Goal: Task Accomplishment & Management: Use online tool/utility

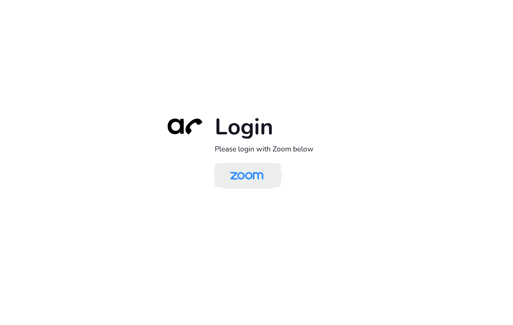
click at [241, 174] on img at bounding box center [247, 176] width 48 height 23
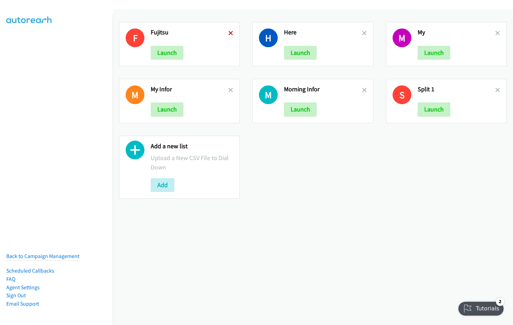
click at [229, 33] on icon at bounding box center [230, 33] width 5 height 5
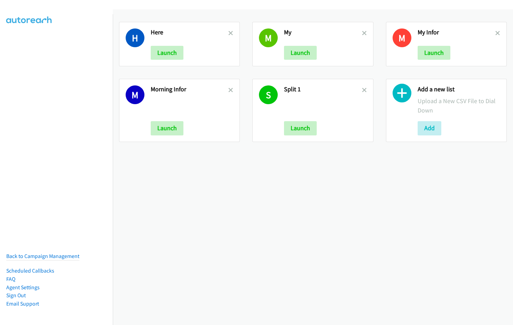
click at [229, 33] on icon at bounding box center [230, 33] width 5 height 5
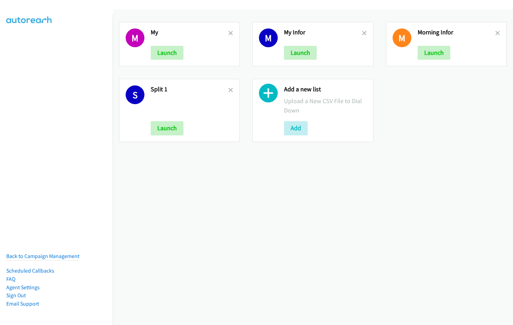
click at [229, 33] on icon at bounding box center [230, 33] width 5 height 5
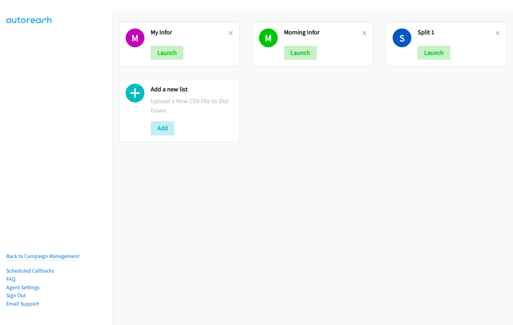
click at [229, 33] on icon at bounding box center [230, 33] width 5 height 5
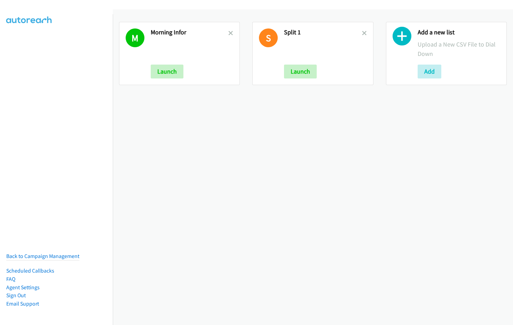
click at [229, 33] on icon at bounding box center [230, 33] width 5 height 5
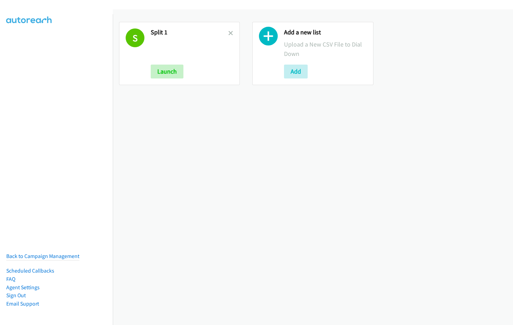
click at [229, 33] on icon at bounding box center [230, 33] width 5 height 5
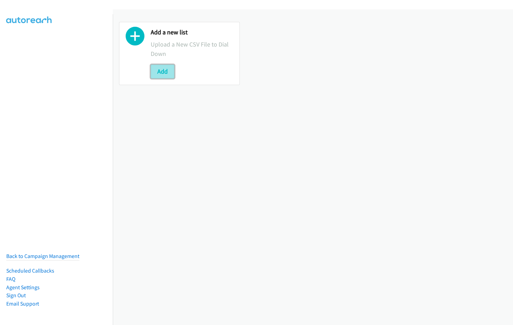
click at [162, 72] on button "Add" at bounding box center [163, 72] width 24 height 14
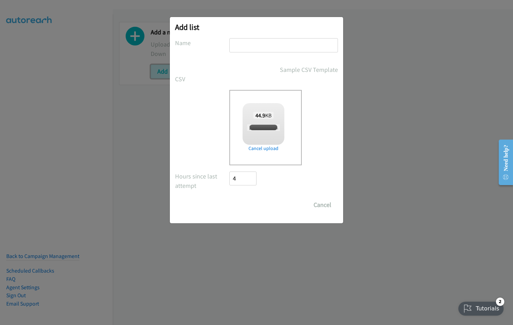
checkbox input "true"
click at [268, 43] on input "text" at bounding box center [283, 45] width 108 height 14
type input "lenovo sg"
click at [245, 209] on input "Save List" at bounding box center [247, 205] width 37 height 14
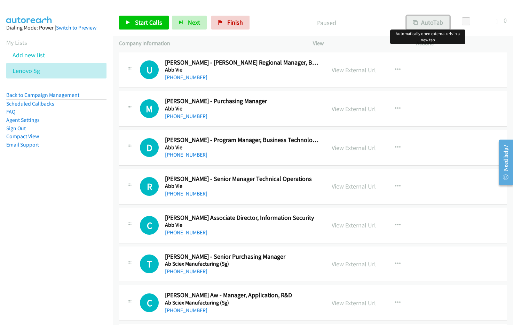
click at [444, 24] on button "AutoTab" at bounding box center [427, 23] width 43 height 14
click at [291, 6] on div at bounding box center [253, 13] width 506 height 27
click at [350, 70] on link "View External Url" at bounding box center [353, 70] width 44 height 8
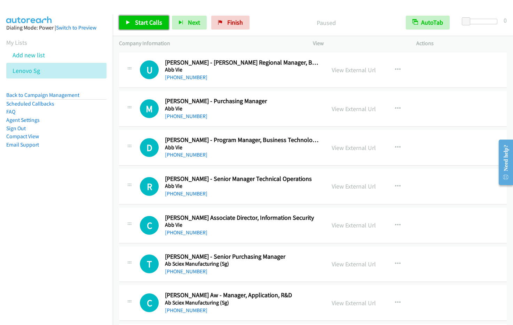
click at [145, 24] on span "Start Calls" at bounding box center [148, 22] width 27 height 8
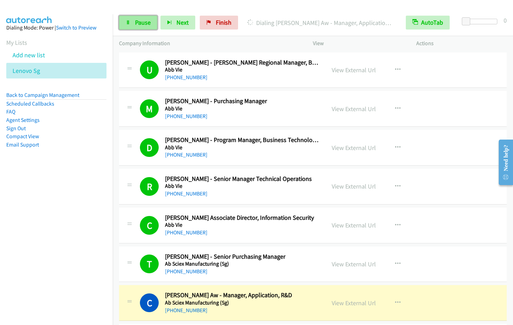
click at [130, 21] on icon at bounding box center [128, 23] width 5 height 5
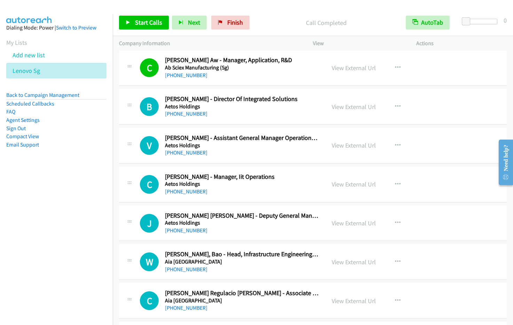
scroll to position [236, 0]
click at [143, 23] on span "Start Calls" at bounding box center [148, 22] width 27 height 8
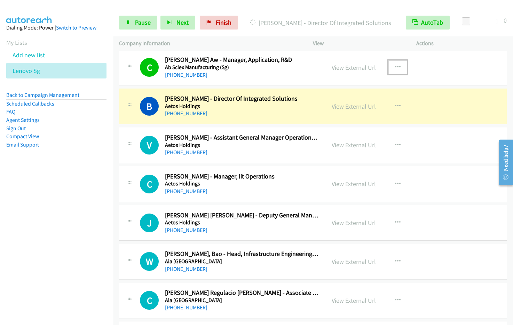
click at [395, 68] on icon "button" at bounding box center [398, 68] width 6 height 6
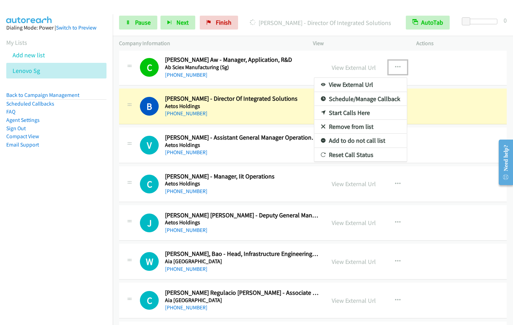
click at [346, 125] on link "Remove from list" at bounding box center [360, 127] width 92 height 14
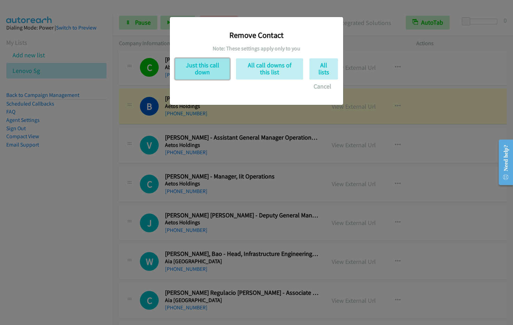
click at [214, 75] on button "Just this call down" at bounding box center [202, 68] width 55 height 21
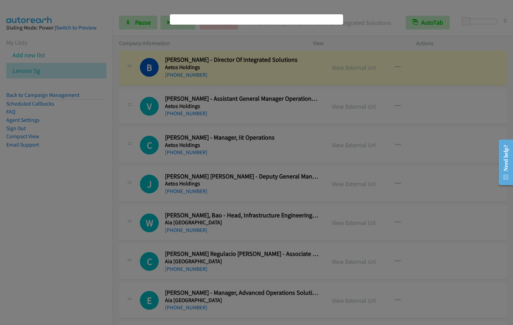
scroll to position [197, 0]
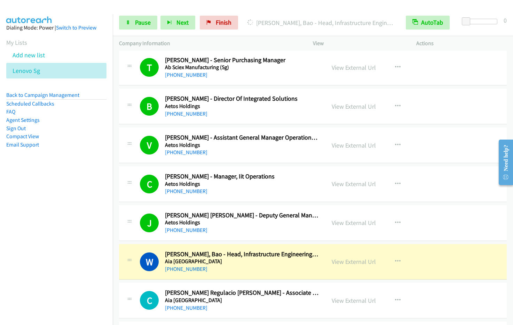
click at [140, 30] on div "Start Calls Pause Next Finish [PERSON_NAME], Bao - Head, Infrastructure Enginee…" at bounding box center [313, 22] width 400 height 27
click at [148, 24] on span "Pause" at bounding box center [143, 22] width 16 height 8
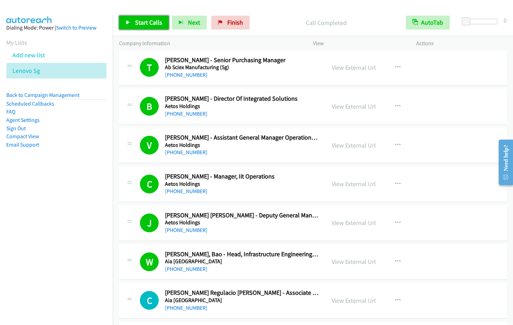
click at [150, 21] on span "Start Calls" at bounding box center [148, 22] width 27 height 8
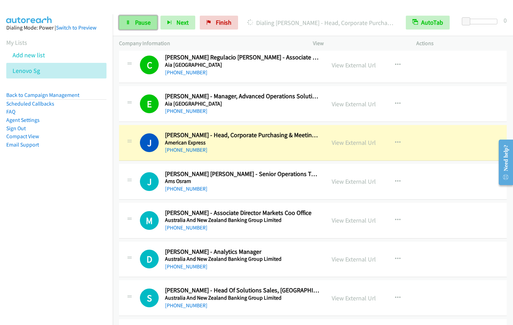
click at [140, 26] on span "Pause" at bounding box center [143, 22] width 16 height 8
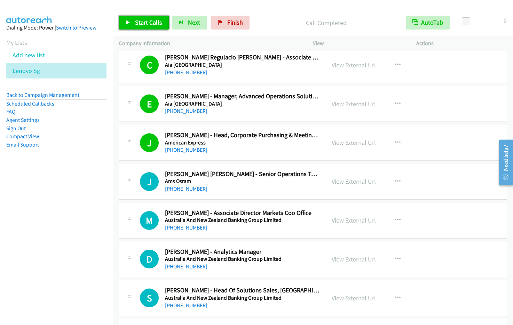
click at [139, 24] on span "Start Calls" at bounding box center [148, 22] width 27 height 8
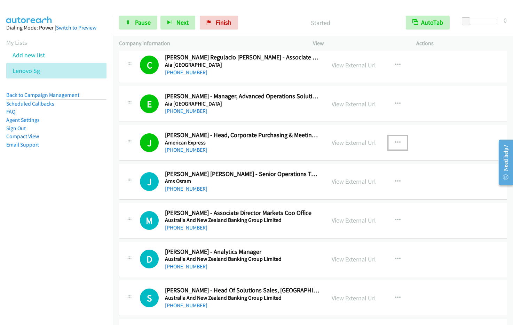
click at [395, 143] on icon "button" at bounding box center [398, 143] width 6 height 6
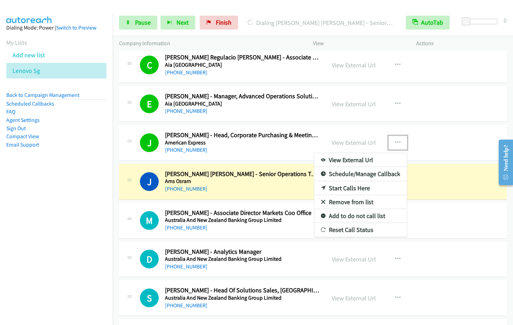
click at [348, 201] on link "Remove from list" at bounding box center [360, 202] width 92 height 14
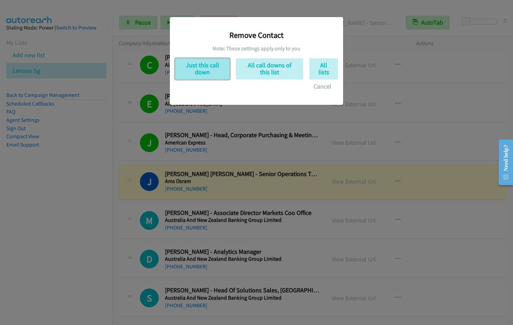
click at [211, 63] on button "Just this call down" at bounding box center [202, 68] width 55 height 21
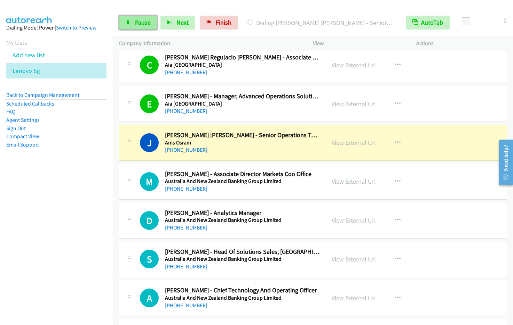
click at [142, 25] on span "Pause" at bounding box center [143, 22] width 16 height 8
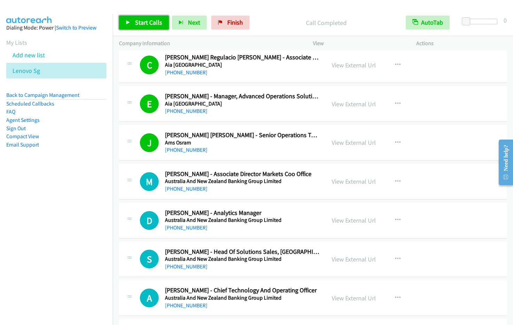
click at [138, 23] on span "Start Calls" at bounding box center [148, 22] width 27 height 8
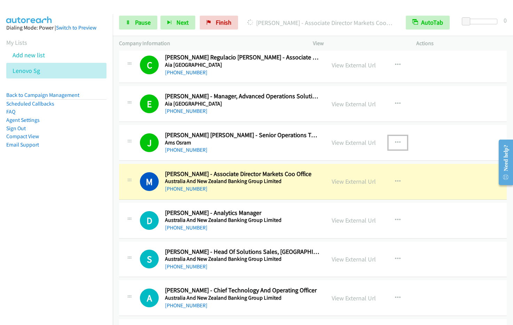
click at [395, 141] on icon "button" at bounding box center [398, 143] width 6 height 6
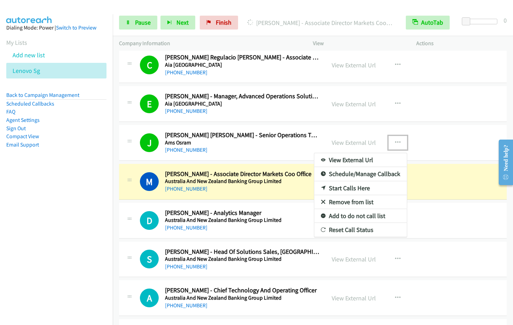
click at [358, 201] on link "Remove from list" at bounding box center [360, 202] width 92 height 14
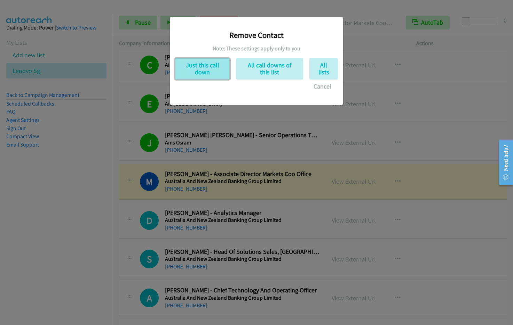
click at [204, 69] on button "Just this call down" at bounding box center [202, 68] width 55 height 21
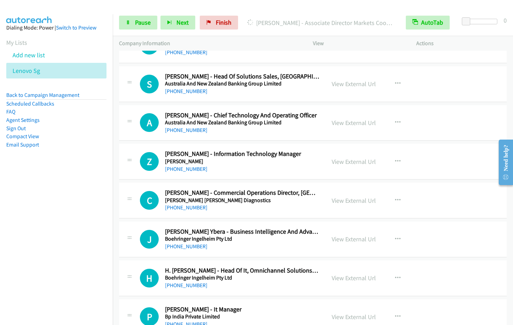
scroll to position [490, 0]
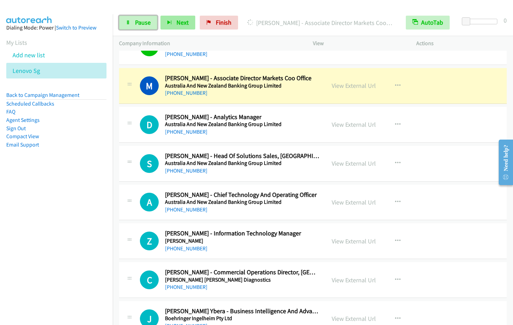
drag, startPoint x: 138, startPoint y: 22, endPoint x: 164, endPoint y: 18, distance: 26.4
click at [138, 22] on span "Pause" at bounding box center [143, 22] width 16 height 8
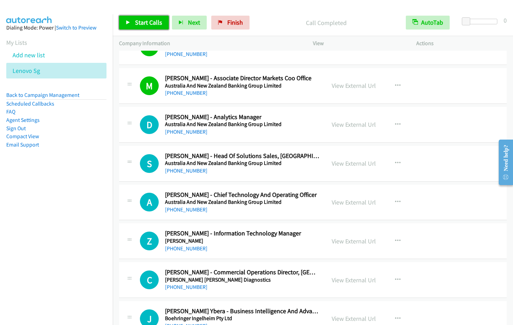
click at [146, 27] on link "Start Calls" at bounding box center [144, 23] width 50 height 14
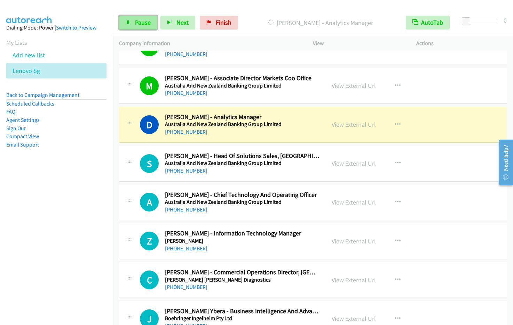
click at [140, 23] on span "Pause" at bounding box center [143, 22] width 16 height 8
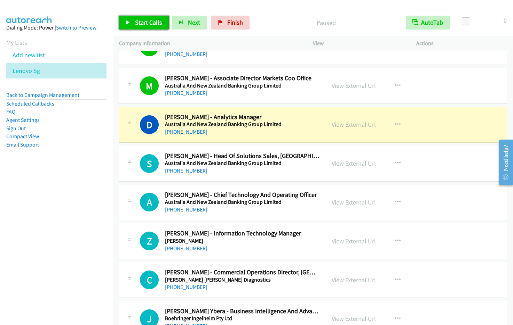
click at [140, 23] on span "Start Calls" at bounding box center [148, 22] width 27 height 8
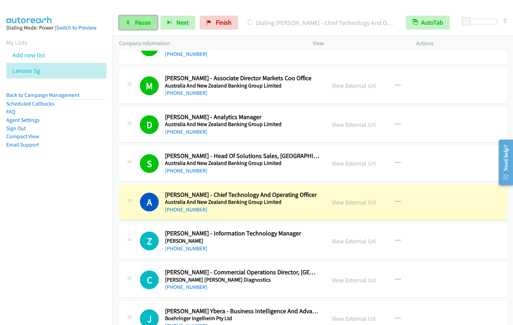
click at [138, 20] on span "Pause" at bounding box center [143, 22] width 16 height 8
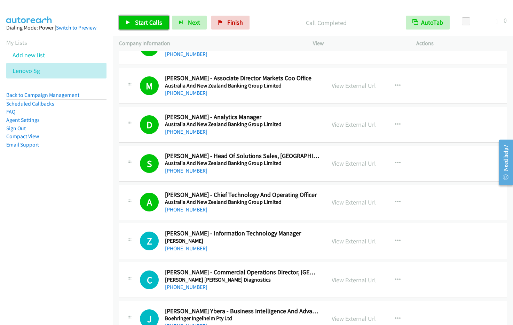
click at [141, 17] on link "Start Calls" at bounding box center [144, 23] width 50 height 14
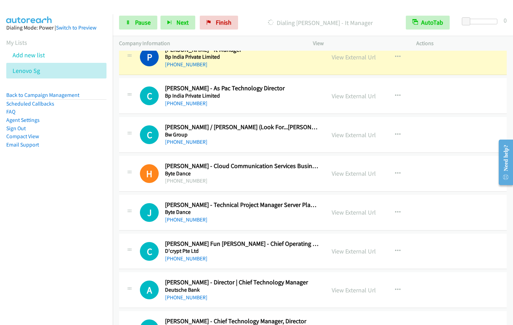
scroll to position [815, 0]
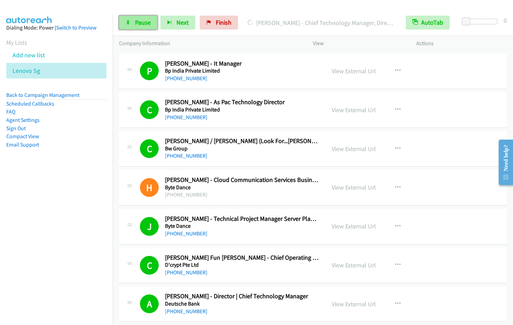
click at [134, 24] on link "Pause" at bounding box center [138, 23] width 38 height 14
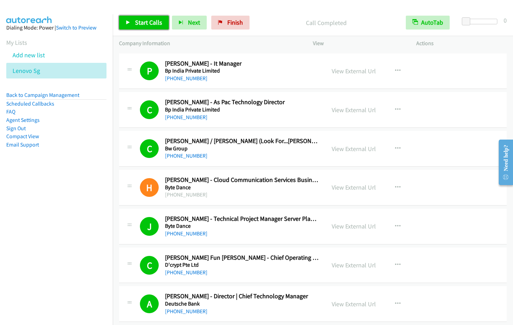
click at [153, 26] on span "Start Calls" at bounding box center [148, 22] width 27 height 8
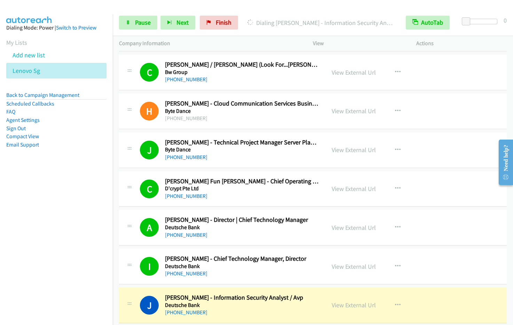
scroll to position [1128, 0]
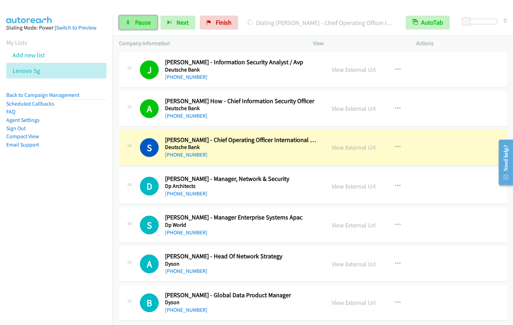
click at [138, 29] on link "Pause" at bounding box center [138, 23] width 38 height 14
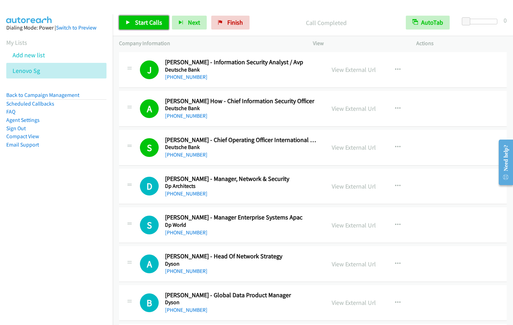
drag, startPoint x: 132, startPoint y: 23, endPoint x: 145, endPoint y: 38, distance: 19.3
click at [133, 23] on link "Start Calls" at bounding box center [144, 23] width 50 height 14
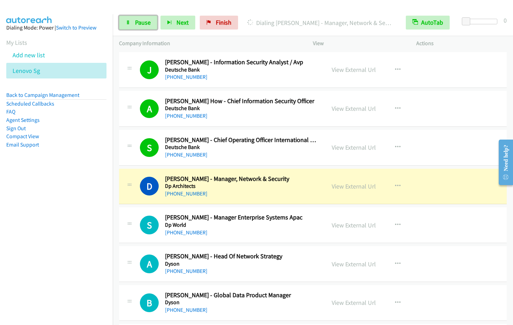
drag, startPoint x: 145, startPoint y: 20, endPoint x: 252, endPoint y: 1, distance: 109.4
click at [145, 20] on span "Pause" at bounding box center [143, 22] width 16 height 8
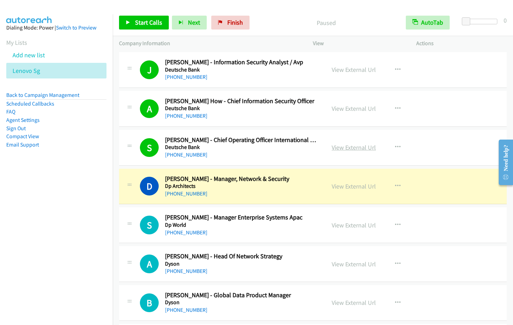
click at [364, 147] on link "View External Url" at bounding box center [353, 148] width 44 height 8
drag, startPoint x: 397, startPoint y: 145, endPoint x: 410, endPoint y: 160, distance: 19.5
click at [397, 146] on button "button" at bounding box center [397, 147] width 19 height 14
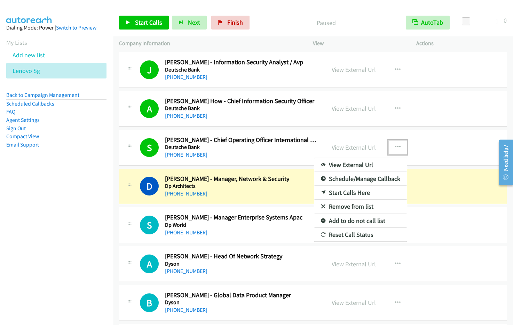
click at [350, 206] on link "Remove from list" at bounding box center [360, 207] width 92 height 14
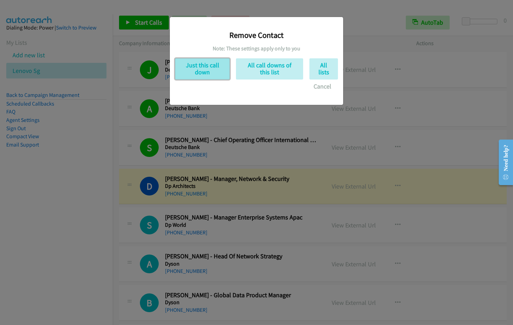
click at [207, 71] on button "Just this call down" at bounding box center [202, 68] width 55 height 21
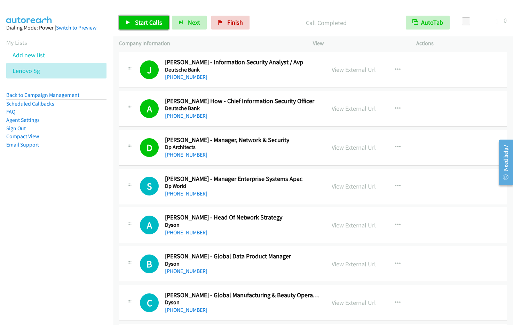
click at [135, 23] on span "Start Calls" at bounding box center [148, 22] width 27 height 8
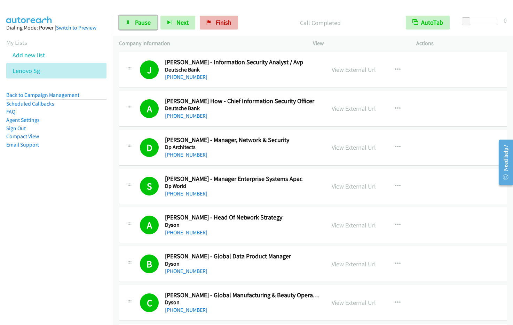
drag, startPoint x: 143, startPoint y: 23, endPoint x: 207, endPoint y: 17, distance: 63.9
click at [143, 23] on span "Pause" at bounding box center [143, 22] width 16 height 8
drag, startPoint x: 143, startPoint y: 22, endPoint x: 174, endPoint y: 17, distance: 31.0
click at [143, 22] on span "Start Calls" at bounding box center [148, 22] width 27 height 8
click at [143, 23] on span "Pause" at bounding box center [143, 22] width 16 height 8
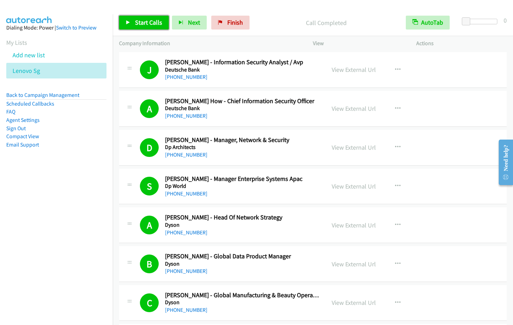
click at [151, 28] on link "Start Calls" at bounding box center [144, 23] width 50 height 14
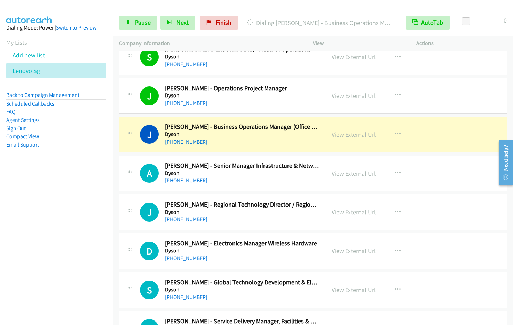
scroll to position [1612, 0]
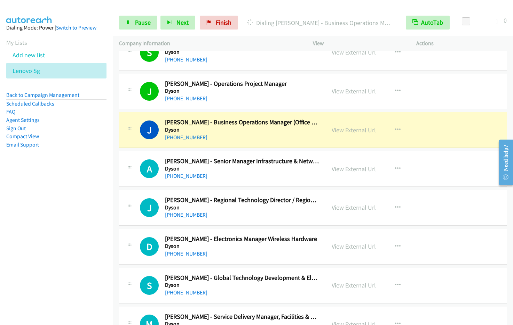
click at [63, 221] on nav "Dialing Mode: Power | Switch to Preview My Lists Add new list Lenovo Sg Back to…" at bounding box center [56, 176] width 113 height 325
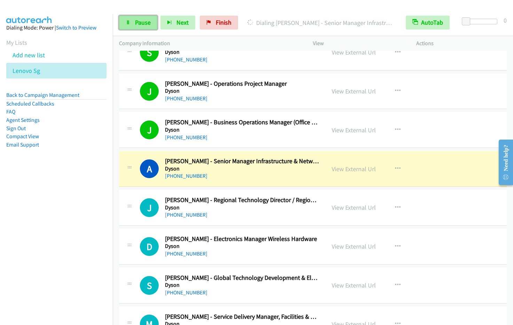
click at [139, 28] on link "Pause" at bounding box center [138, 23] width 38 height 14
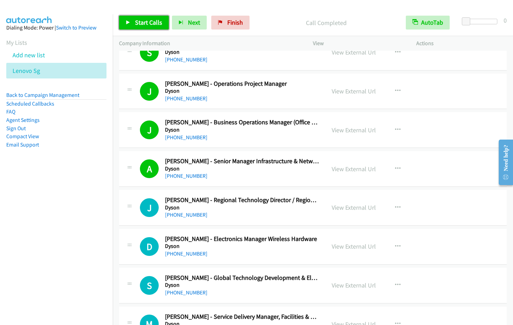
click at [152, 21] on span "Start Calls" at bounding box center [148, 22] width 27 height 8
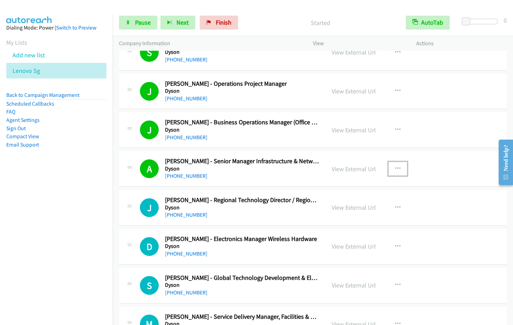
click at [397, 169] on icon "button" at bounding box center [398, 169] width 6 height 6
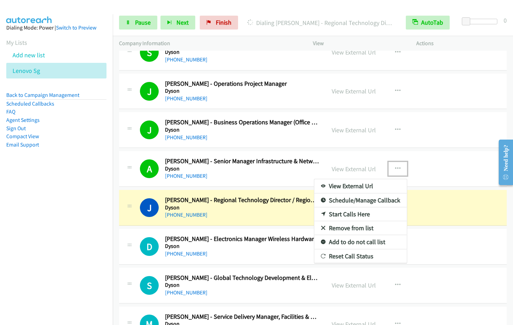
click at [351, 229] on link "Remove from list" at bounding box center [360, 228] width 92 height 14
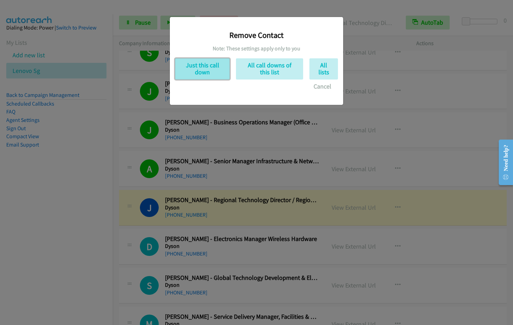
click at [218, 70] on button "Just this call down" at bounding box center [202, 68] width 55 height 21
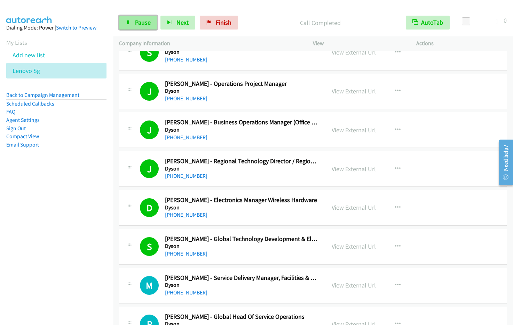
click at [134, 25] on link "Pause" at bounding box center [138, 23] width 38 height 14
click at [148, 23] on span "Start Calls" at bounding box center [148, 22] width 27 height 8
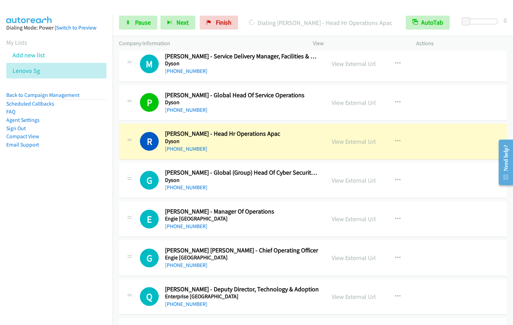
scroll to position [1778, 0]
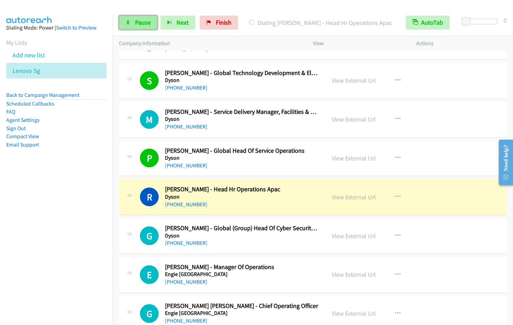
click at [131, 26] on link "Pause" at bounding box center [138, 23] width 38 height 14
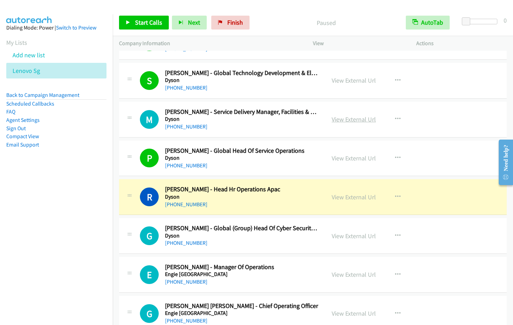
click at [352, 120] on link "View External Url" at bounding box center [353, 119] width 44 height 8
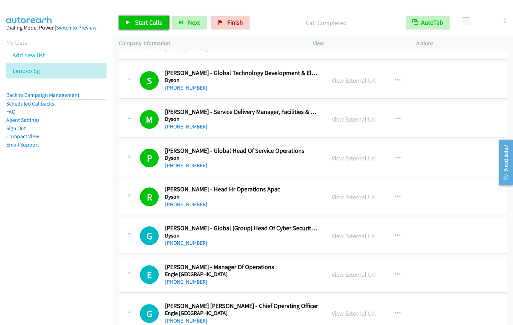
click at [144, 23] on span "Start Calls" at bounding box center [148, 22] width 27 height 8
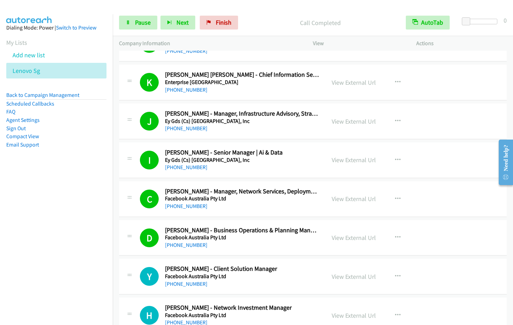
scroll to position [2323, 0]
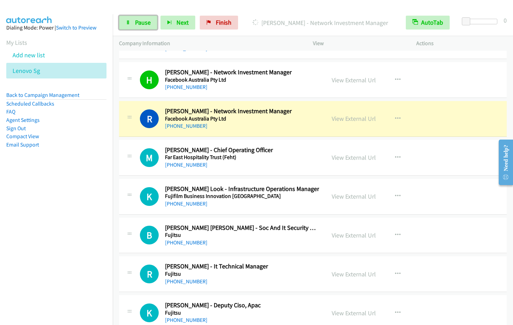
click at [144, 26] on span "Pause" at bounding box center [143, 22] width 16 height 8
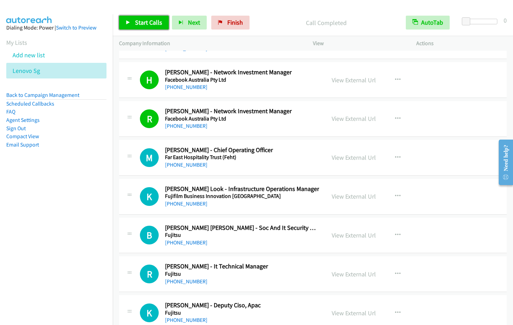
click at [141, 23] on span "Start Calls" at bounding box center [148, 22] width 27 height 8
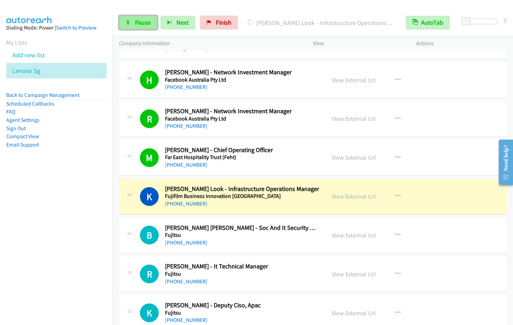
click at [135, 24] on span "Pause" at bounding box center [143, 22] width 16 height 8
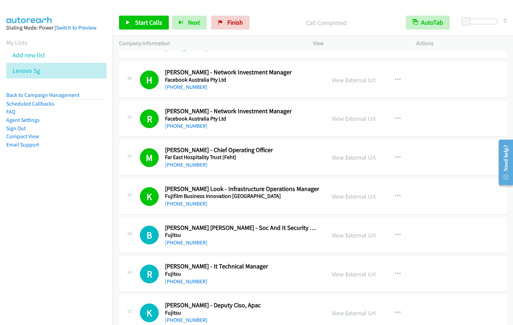
scroll to position [2558, 0]
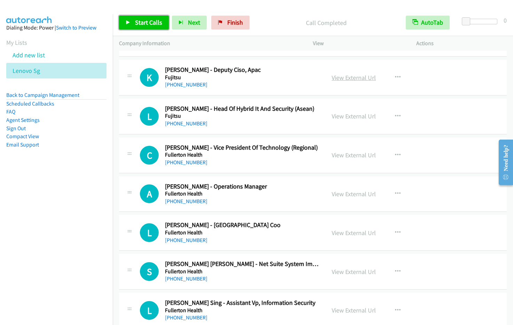
drag, startPoint x: 131, startPoint y: 21, endPoint x: 336, endPoint y: 81, distance: 213.5
click at [131, 21] on link "Start Calls" at bounding box center [144, 23] width 50 height 14
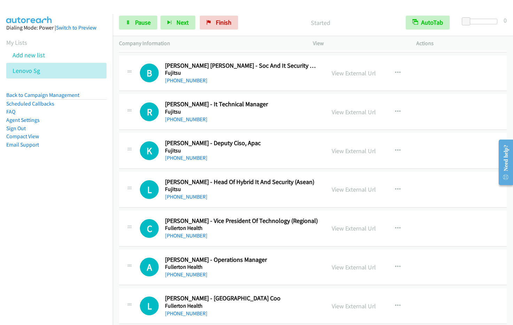
scroll to position [2455, 0]
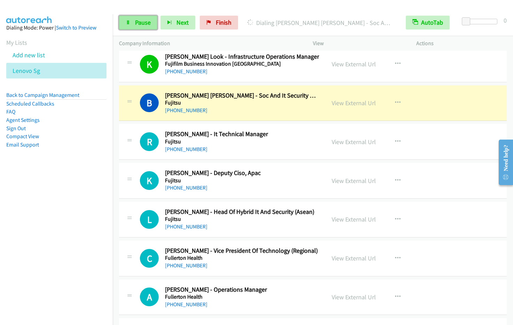
click at [145, 26] on link "Pause" at bounding box center [138, 23] width 38 height 14
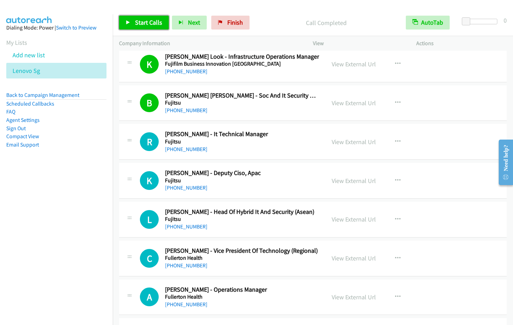
click at [137, 23] on span "Start Calls" at bounding box center [148, 22] width 27 height 8
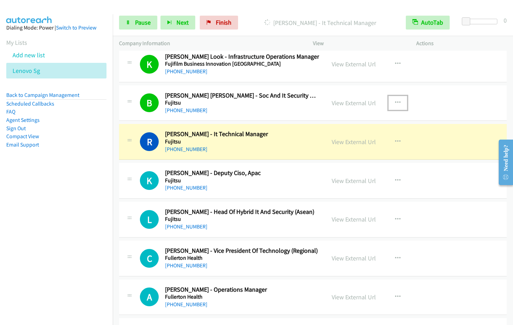
click at [395, 103] on icon "button" at bounding box center [398, 103] width 6 height 6
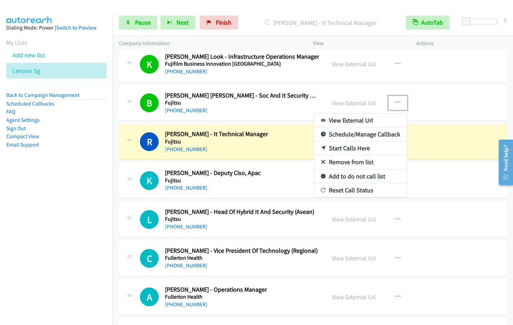
drag, startPoint x: 345, startPoint y: 161, endPoint x: 348, endPoint y: 124, distance: 37.4
click at [258, 113] on div at bounding box center [256, 162] width 513 height 325
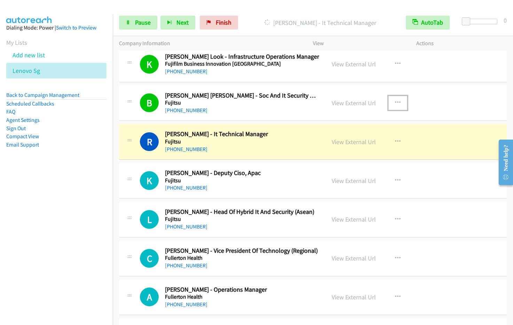
click at [401, 98] on button "button" at bounding box center [397, 103] width 19 height 14
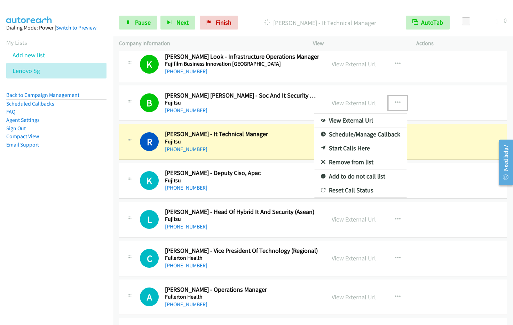
click at [341, 159] on link "Remove from list" at bounding box center [360, 162] width 92 height 14
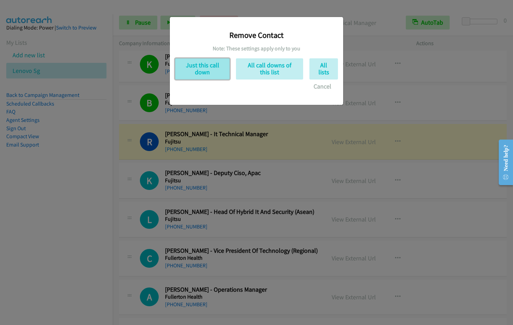
click at [212, 66] on button "Just this call down" at bounding box center [202, 68] width 55 height 21
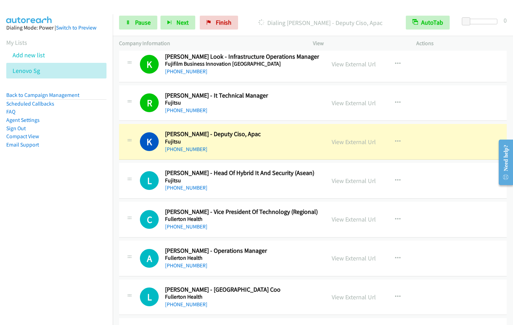
click at [74, 219] on nav "Dialing Mode: Power | Switch to Preview My Lists Add new list Lenovo Sg Back to…" at bounding box center [56, 176] width 113 height 325
click at [76, 218] on nav "Dialing Mode: Power | Switch to Preview My Lists Add new list Lenovo Sg Back to…" at bounding box center [56, 176] width 113 height 325
click at [78, 255] on nav "Dialing Mode: Power | Switch to Preview My Lists Add new list Lenovo Sg Back to…" at bounding box center [56, 176] width 113 height 325
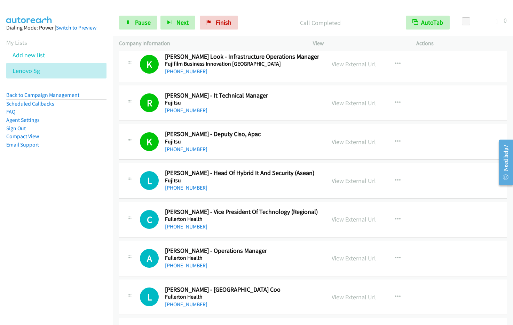
click at [75, 225] on nav "Dialing Mode: Power | Switch to Preview My Lists Add new list Lenovo Sg Back to…" at bounding box center [56, 176] width 113 height 325
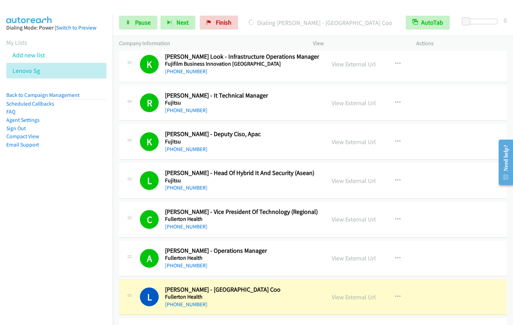
scroll to position [2691, 0]
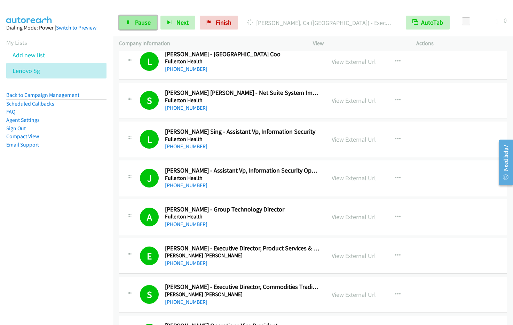
click at [139, 26] on span "Pause" at bounding box center [143, 22] width 16 height 8
drag, startPoint x: 140, startPoint y: 25, endPoint x: 146, endPoint y: 28, distance: 6.1
click at [140, 25] on span "Start Calls" at bounding box center [148, 22] width 27 height 8
click at [298, 9] on div "Start Calls Pause Next Finish Started AutoTab AutoTab 0" at bounding box center [313, 22] width 400 height 27
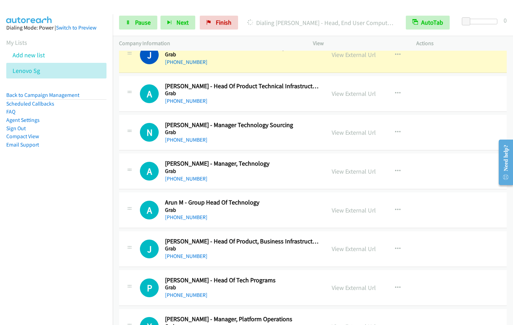
scroll to position [3037, 0]
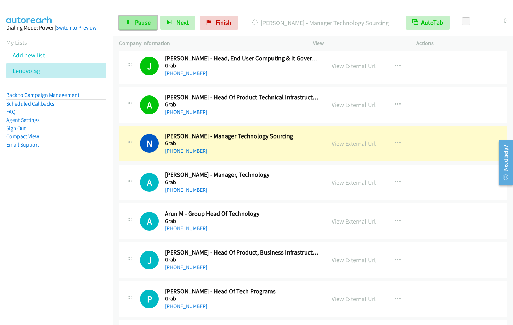
click at [144, 22] on span "Pause" at bounding box center [143, 22] width 16 height 8
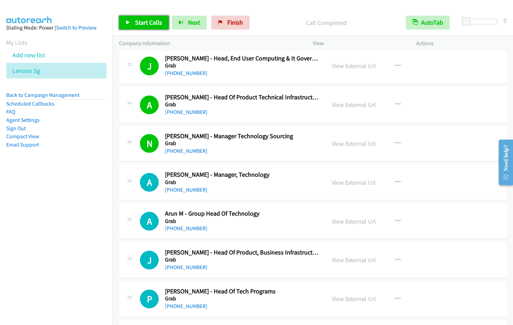
click at [139, 29] on link "Start Calls" at bounding box center [144, 23] width 50 height 14
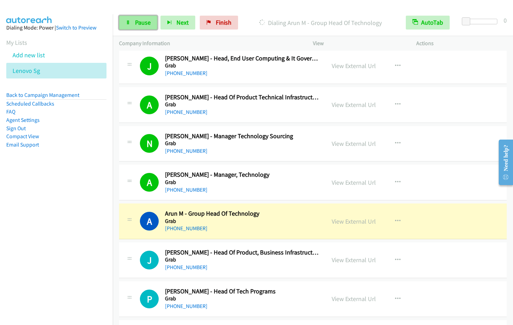
click at [133, 27] on link "Pause" at bounding box center [138, 23] width 38 height 14
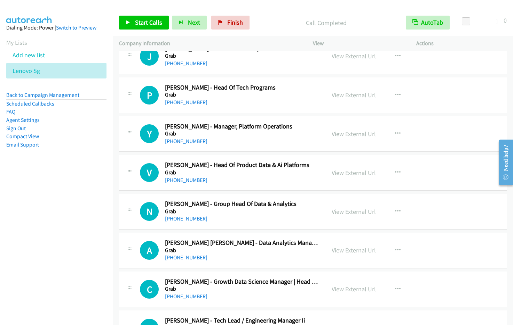
scroll to position [3227, 0]
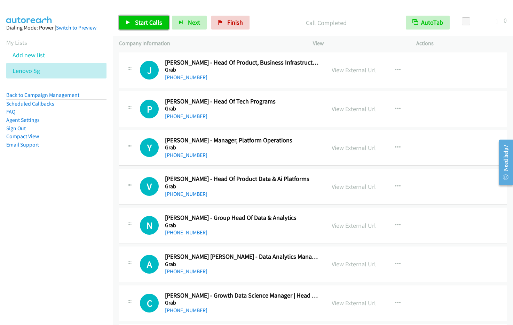
click at [145, 23] on span "Start Calls" at bounding box center [148, 22] width 27 height 8
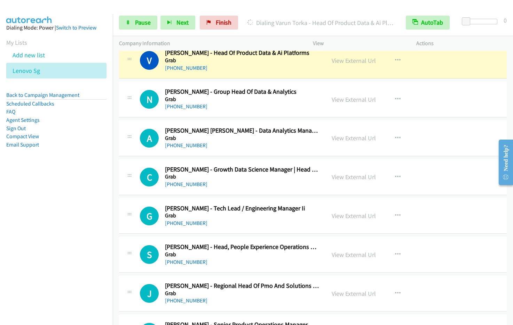
scroll to position [3342, 0]
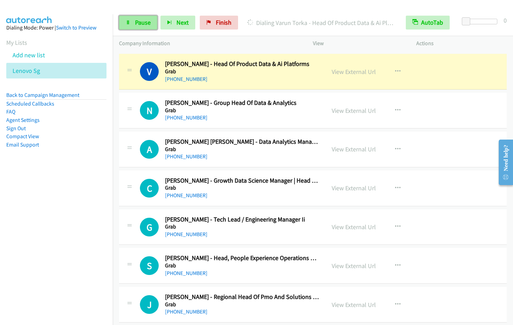
click at [142, 22] on span "Pause" at bounding box center [143, 22] width 16 height 8
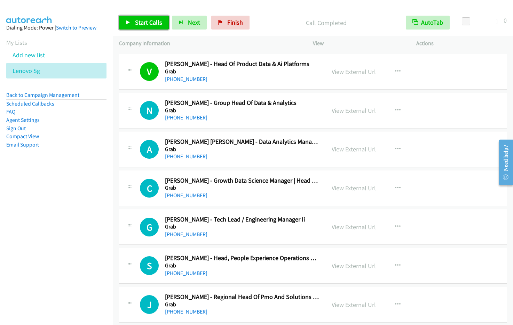
click at [136, 22] on span "Start Calls" at bounding box center [148, 22] width 27 height 8
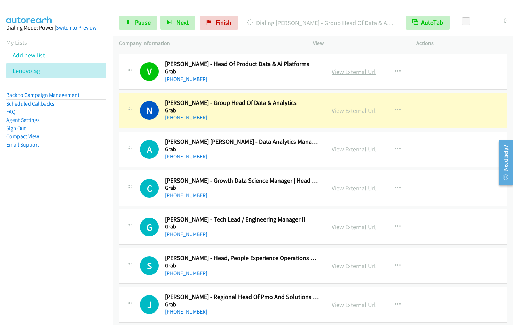
click at [346, 74] on link "View External Url" at bounding box center [353, 72] width 44 height 8
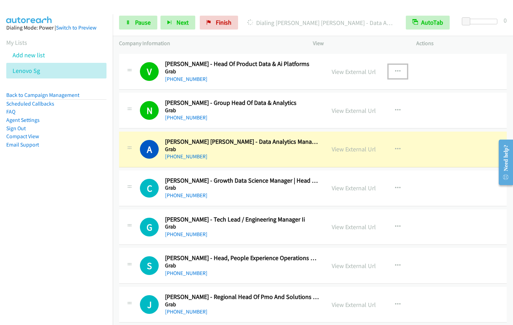
click at [395, 71] on icon "button" at bounding box center [398, 72] width 6 height 6
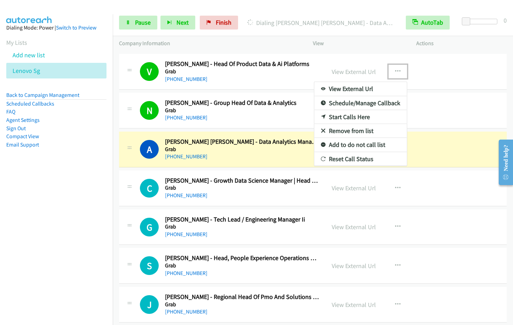
click at [352, 130] on link "Remove from list" at bounding box center [360, 131] width 92 height 14
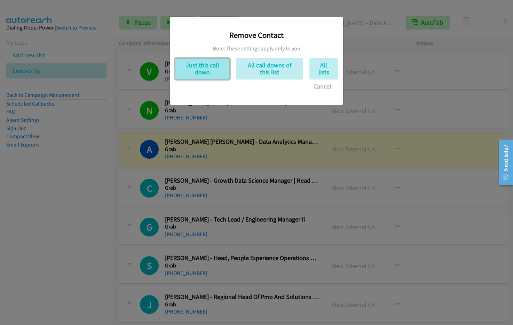
click at [218, 66] on button "Just this call down" at bounding box center [202, 68] width 55 height 21
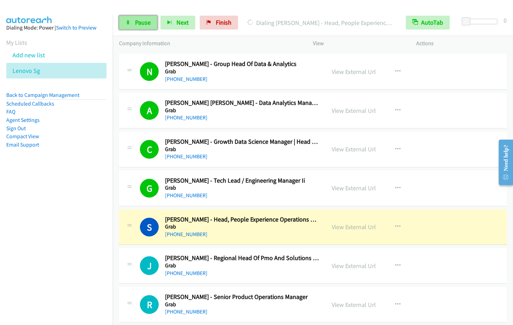
click at [138, 21] on span "Pause" at bounding box center [143, 22] width 16 height 8
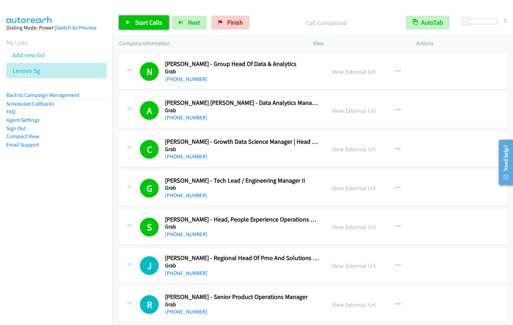
click at [147, 23] on span "Start Calls" at bounding box center [148, 22] width 27 height 8
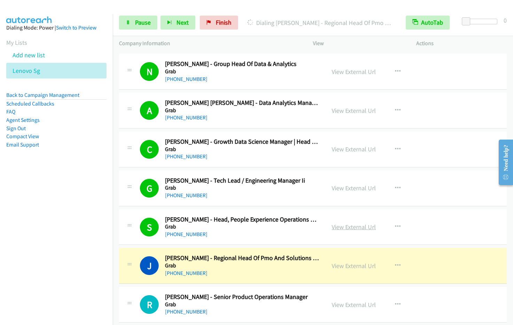
click at [353, 226] on link "View External Url" at bounding box center [353, 227] width 44 height 8
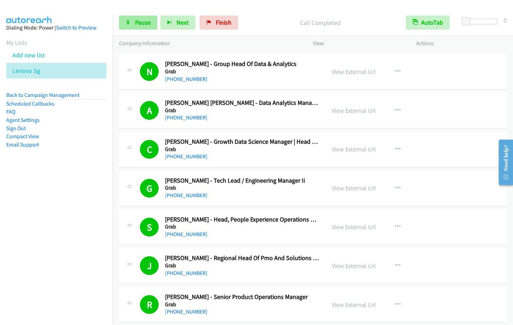
drag, startPoint x: 142, startPoint y: 23, endPoint x: 156, endPoint y: 18, distance: 14.9
click at [142, 23] on span "Pause" at bounding box center [143, 22] width 16 height 8
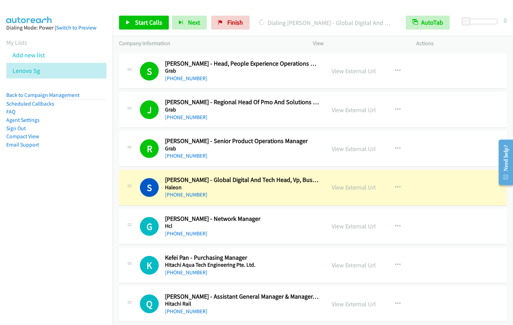
scroll to position [3476, 0]
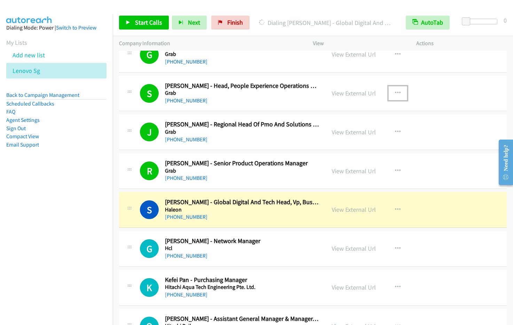
click at [395, 92] on icon "button" at bounding box center [398, 93] width 6 height 6
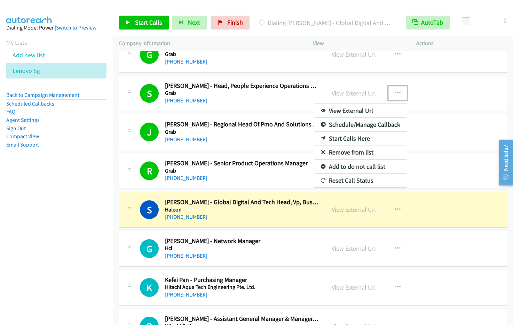
click at [349, 152] on link "Remove from list" at bounding box center [360, 153] width 92 height 14
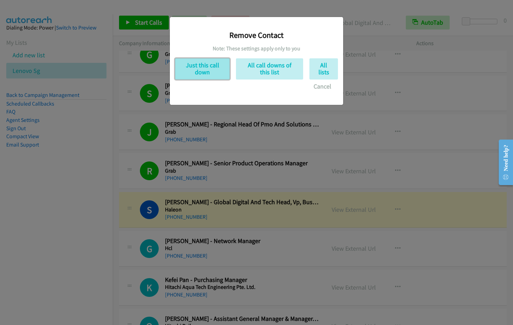
click at [211, 73] on button "Just this call down" at bounding box center [202, 68] width 55 height 21
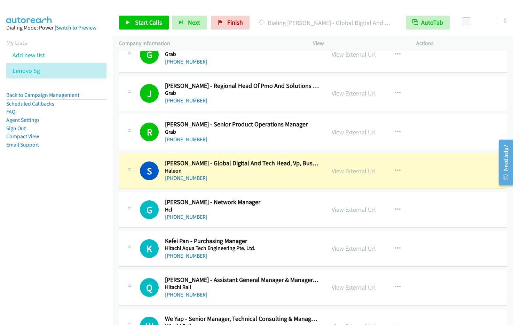
click at [344, 92] on link "View External Url" at bounding box center [353, 93] width 44 height 8
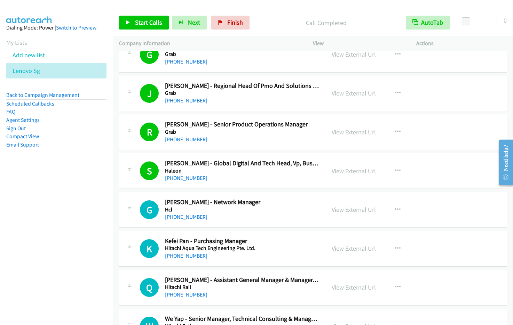
scroll to position [3462, 0]
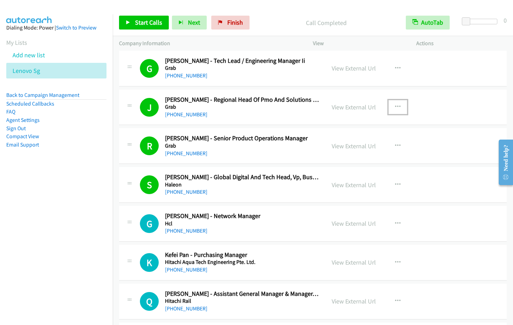
click at [396, 106] on icon "button" at bounding box center [398, 107] width 6 height 6
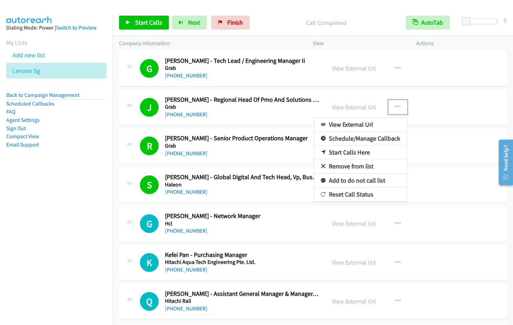
click at [351, 168] on link "Remove from list" at bounding box center [360, 167] width 92 height 14
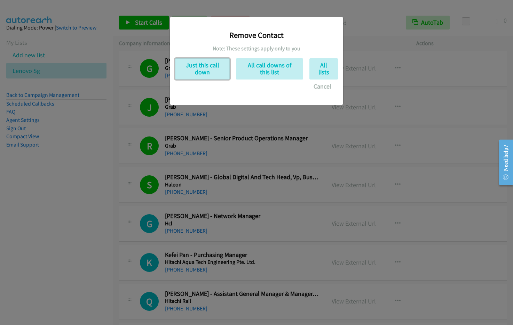
drag, startPoint x: 212, startPoint y: 74, endPoint x: 298, endPoint y: 1, distance: 112.5
click at [213, 73] on button "Just this call down" at bounding box center [202, 68] width 55 height 21
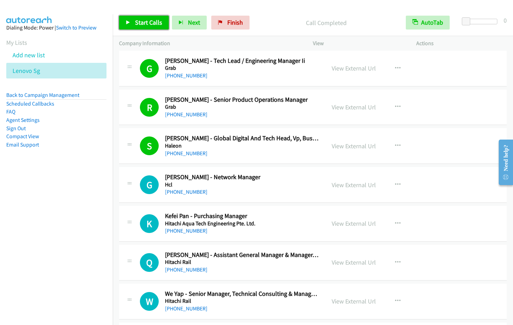
click at [148, 24] on span "Start Calls" at bounding box center [148, 22] width 27 height 8
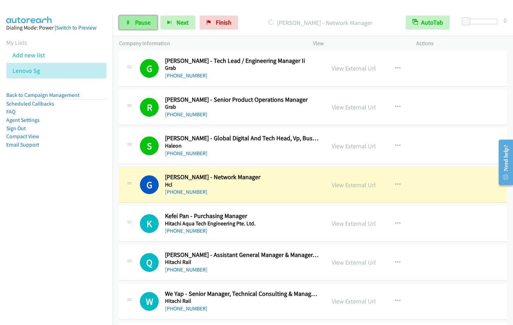
drag, startPoint x: 136, startPoint y: 27, endPoint x: 145, endPoint y: 25, distance: 9.1
click at [136, 27] on link "Pause" at bounding box center [138, 23] width 38 height 14
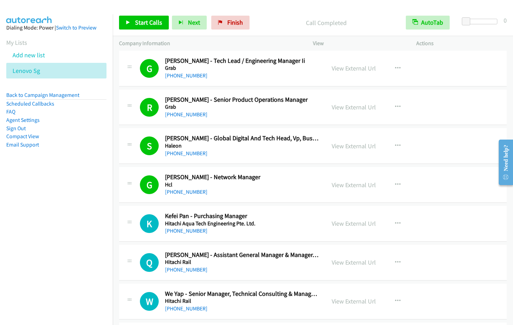
click at [54, 226] on nav "Dialing Mode: Power | Switch to Preview My Lists Add new list Lenovo Sg Back to…" at bounding box center [56, 176] width 113 height 325
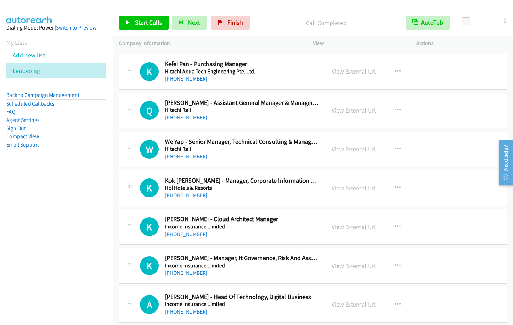
scroll to position [3600, 0]
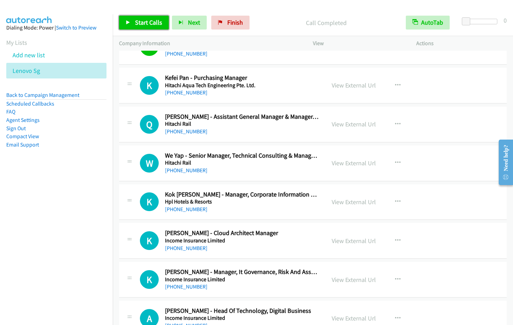
click at [154, 25] on span "Start Calls" at bounding box center [148, 22] width 27 height 8
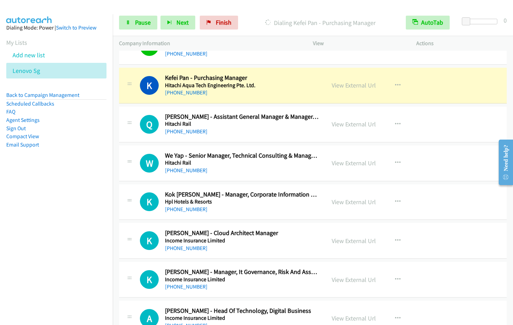
click at [79, 197] on nav "Dialing Mode: Power | Switch to Preview My Lists Add new list Lenovo Sg Back to…" at bounding box center [56, 176] width 113 height 325
click at [139, 23] on span "Pause" at bounding box center [143, 22] width 16 height 8
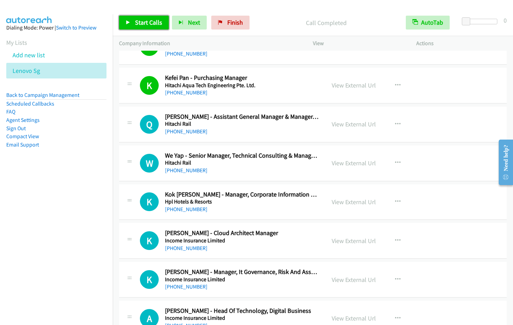
click at [137, 25] on span "Start Calls" at bounding box center [148, 22] width 27 height 8
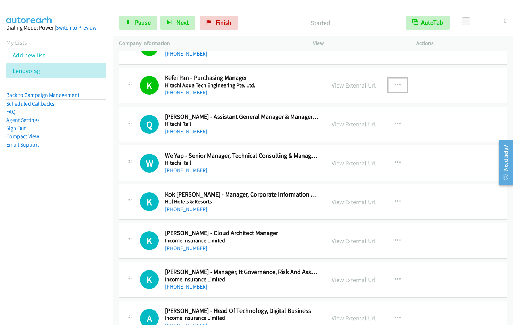
click at [396, 84] on icon "button" at bounding box center [398, 86] width 6 height 6
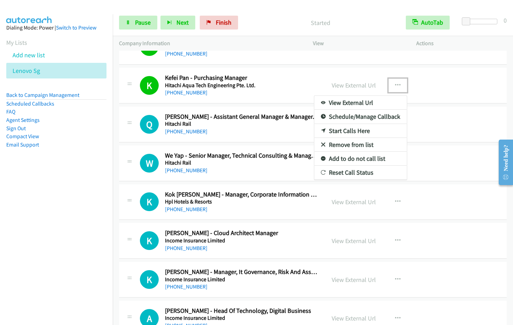
click at [352, 146] on link "Remove from list" at bounding box center [360, 145] width 92 height 14
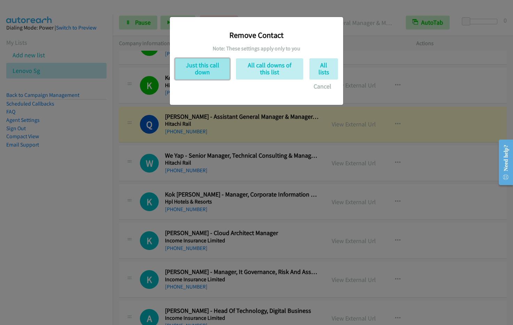
click at [193, 68] on button "Just this call down" at bounding box center [202, 68] width 55 height 21
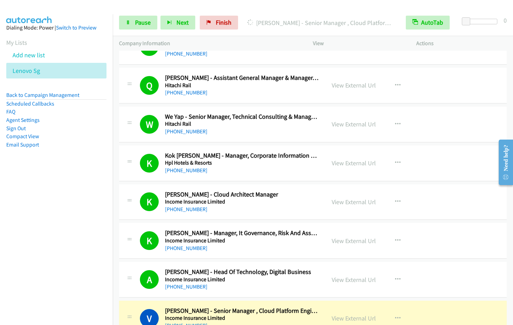
scroll to position [3836, 0]
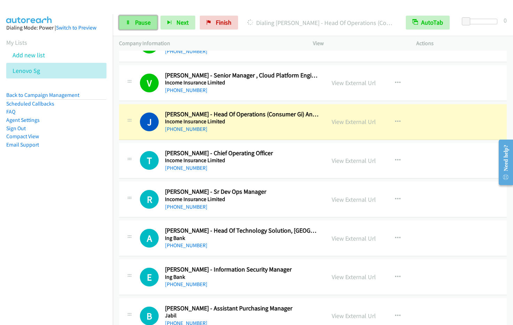
click at [127, 26] on link "Pause" at bounding box center [138, 23] width 38 height 14
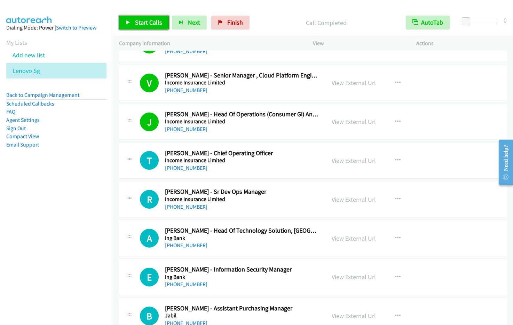
click at [142, 19] on span "Start Calls" at bounding box center [148, 22] width 27 height 8
click at [291, 9] on div at bounding box center [253, 13] width 506 height 27
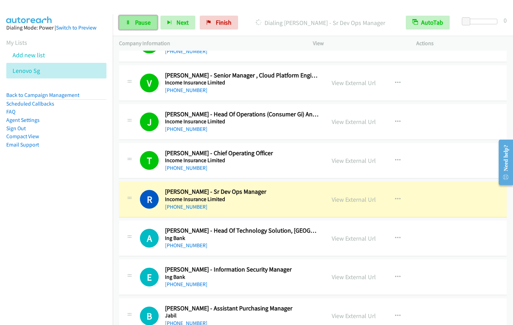
click at [133, 25] on link "Pause" at bounding box center [138, 23] width 38 height 14
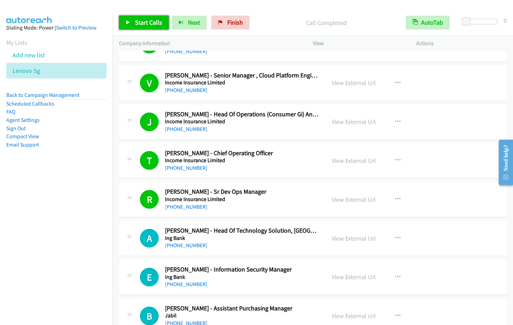
click at [147, 25] on span "Start Calls" at bounding box center [148, 22] width 27 height 8
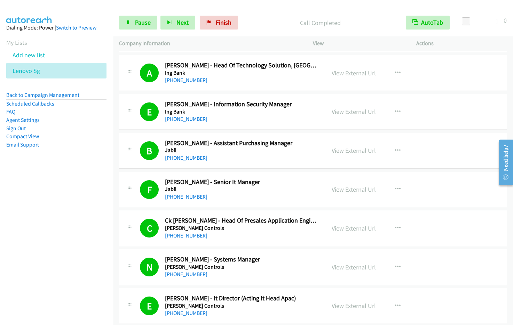
scroll to position [4237, 0]
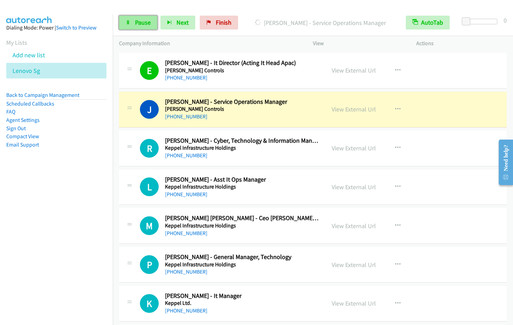
click at [137, 23] on span "Pause" at bounding box center [143, 22] width 16 height 8
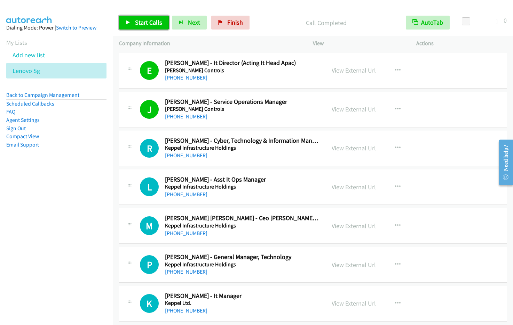
click at [126, 22] on icon at bounding box center [128, 23] width 5 height 5
click at [147, 25] on span "Pause" at bounding box center [143, 22] width 16 height 8
